Goal: Task Accomplishment & Management: Manage account settings

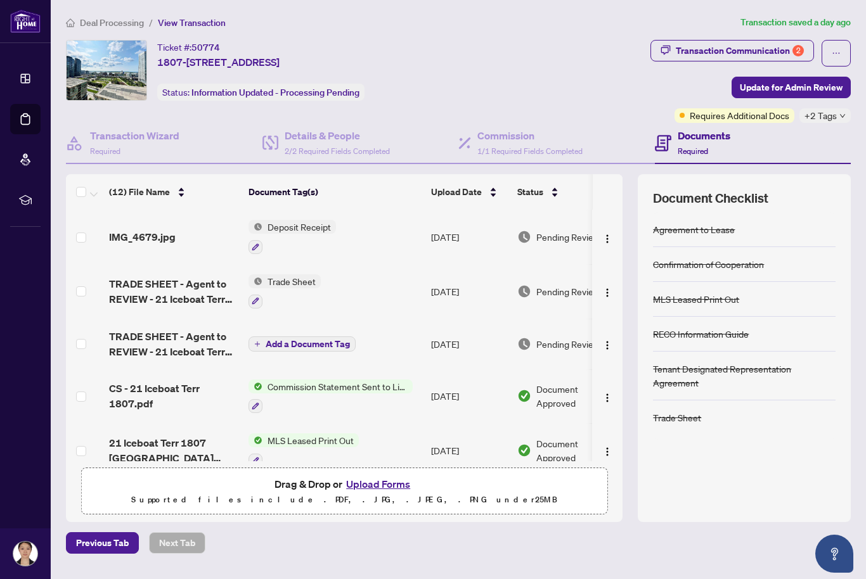
click at [112, 27] on span "Deal Processing" at bounding box center [112, 22] width 64 height 11
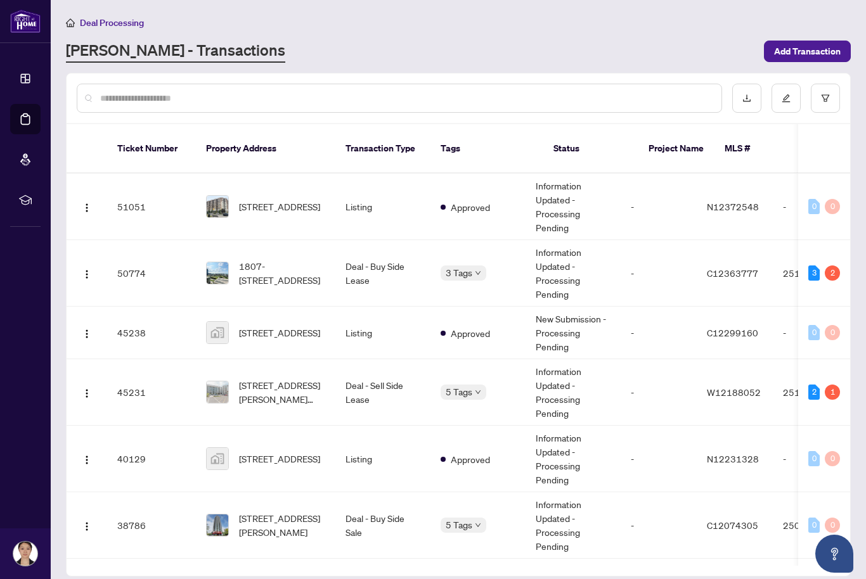
click at [244, 200] on span "[STREET_ADDRESS]" at bounding box center [279, 207] width 81 height 14
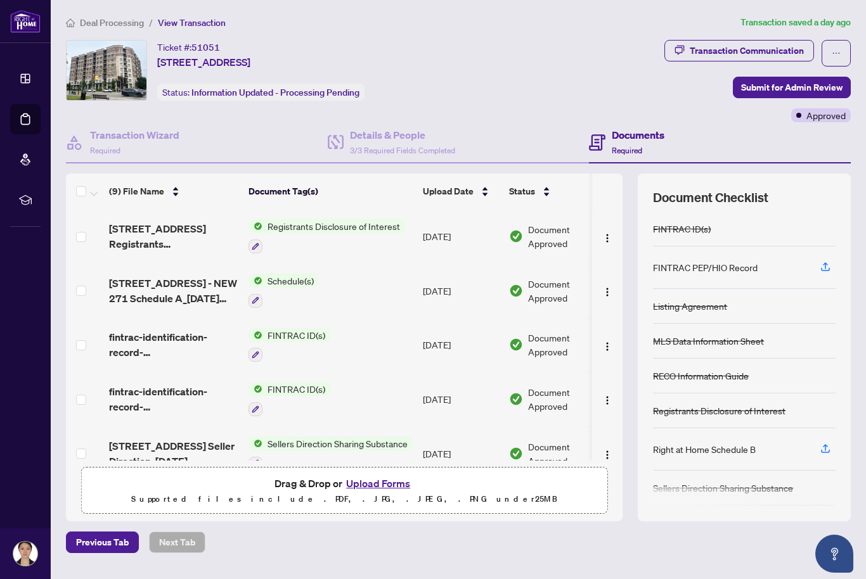
click at [152, 231] on span "[STREET_ADDRESS] Registrants Disclosure_[DATE] 23_36_07 EXECUTED.pdf" at bounding box center [173, 236] width 129 height 30
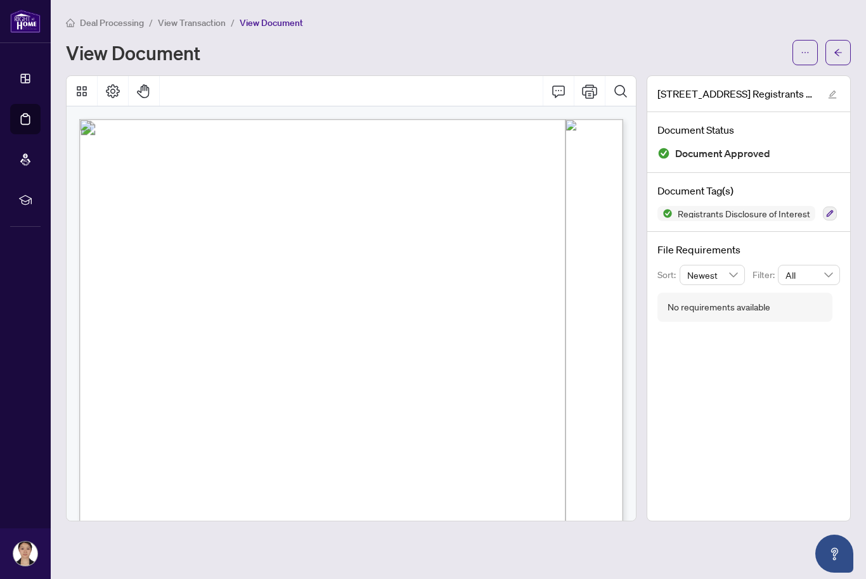
scroll to position [0, 1]
click at [802, 55] on icon "ellipsis" at bounding box center [805, 52] width 9 height 9
click at [750, 78] on span "Download" at bounding box center [759, 80] width 96 height 14
click at [120, 4] on main "Deal Processing / View Transaction / View Document View Document [STREET_ADDRES…" at bounding box center [458, 289] width 815 height 579
click at [121, 23] on span "Deal Processing" at bounding box center [112, 22] width 64 height 11
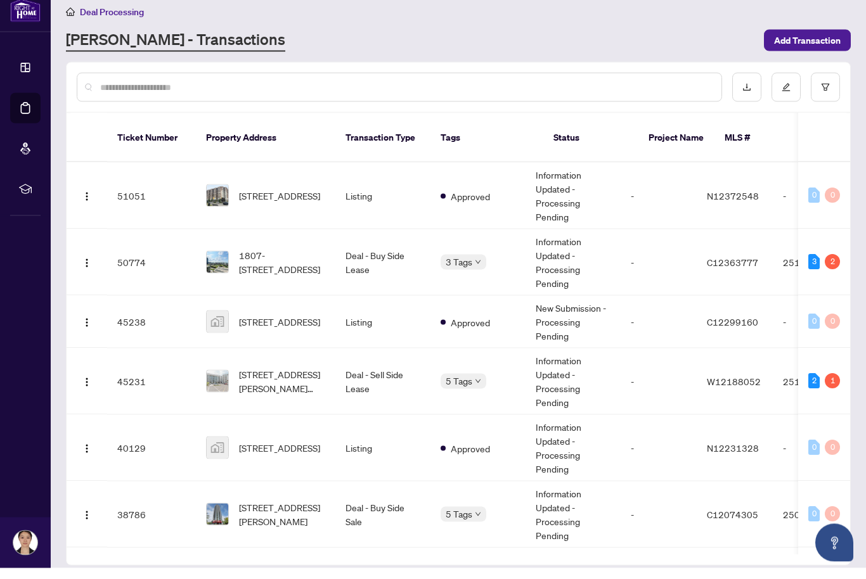
scroll to position [2, 0]
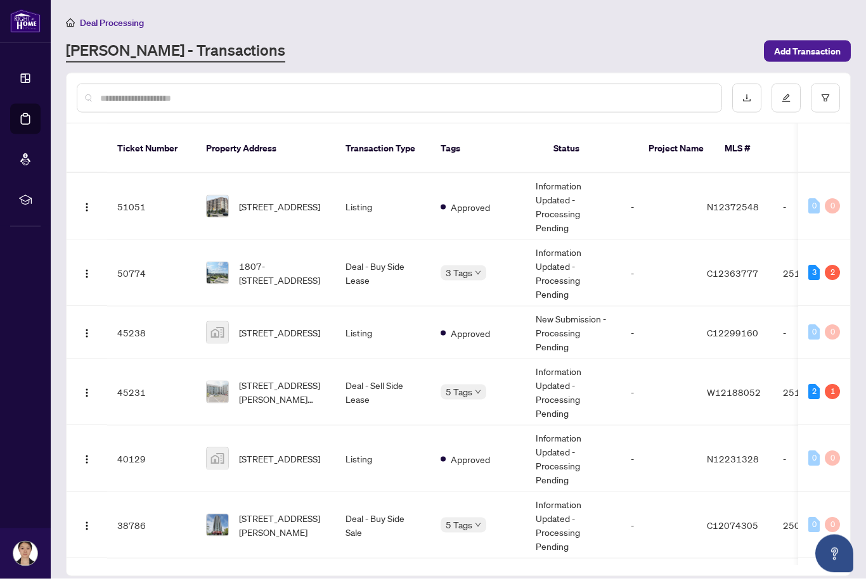
click at [271, 378] on span "[STREET_ADDRESS][PERSON_NAME][PERSON_NAME]" at bounding box center [282, 392] width 86 height 28
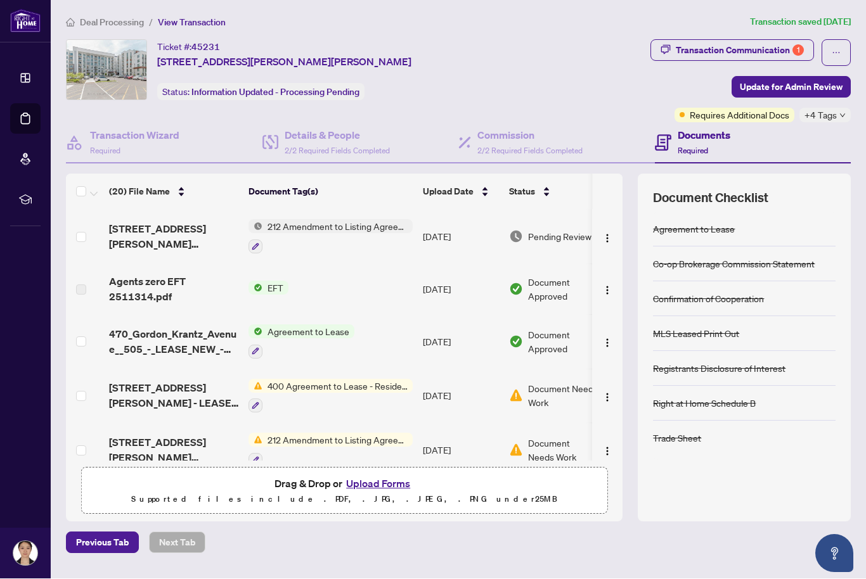
click at [112, 18] on span "Deal Processing" at bounding box center [112, 22] width 64 height 11
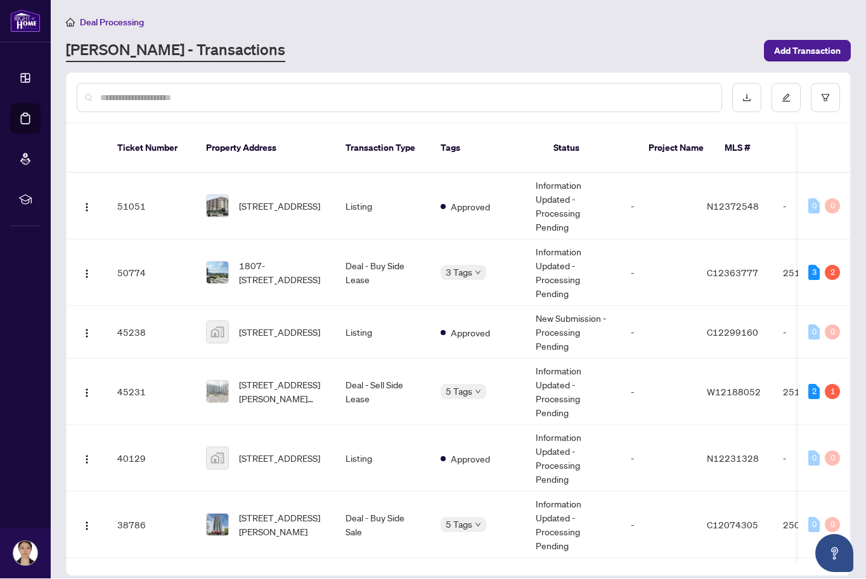
click at [290, 259] on span "1807-[STREET_ADDRESS]" at bounding box center [282, 273] width 86 height 28
